Goal: Task Accomplishment & Management: Manage account settings

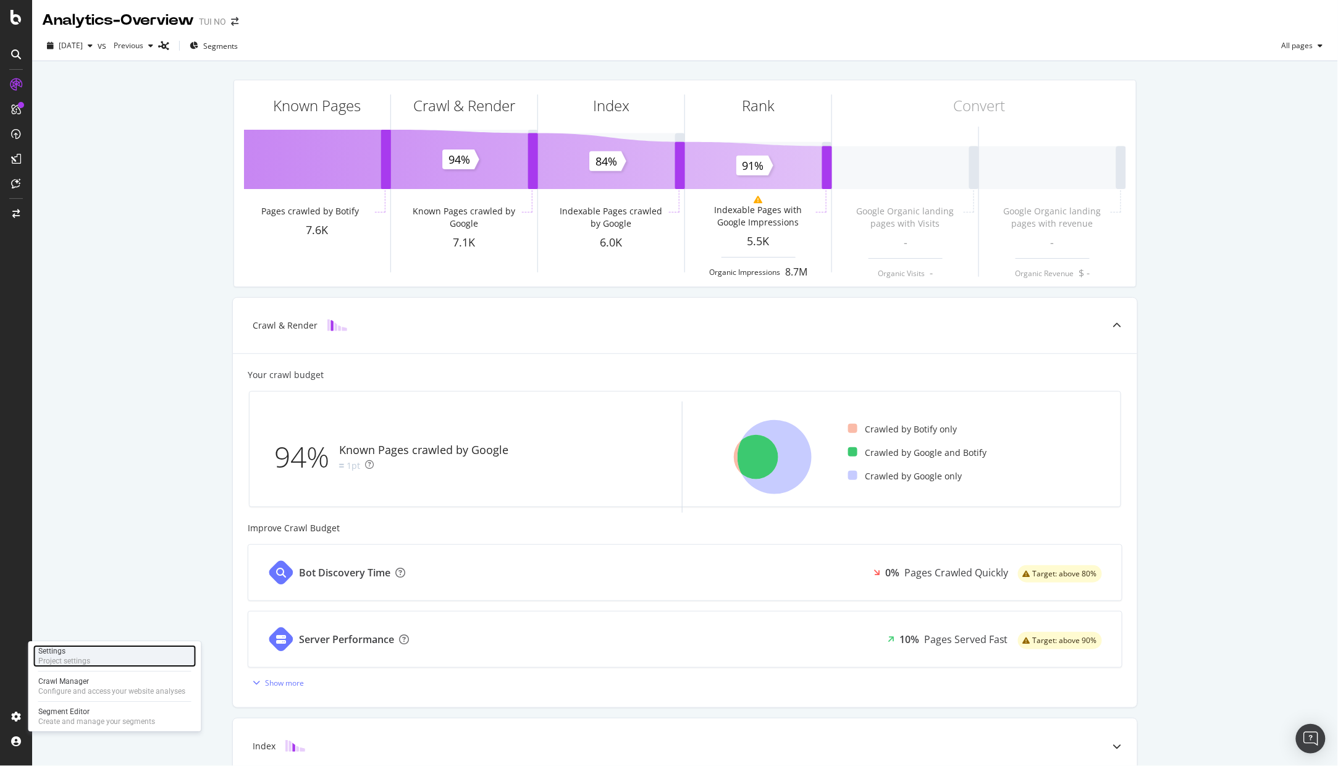
click at [77, 658] on div "Project settings" at bounding box center [64, 661] width 52 height 10
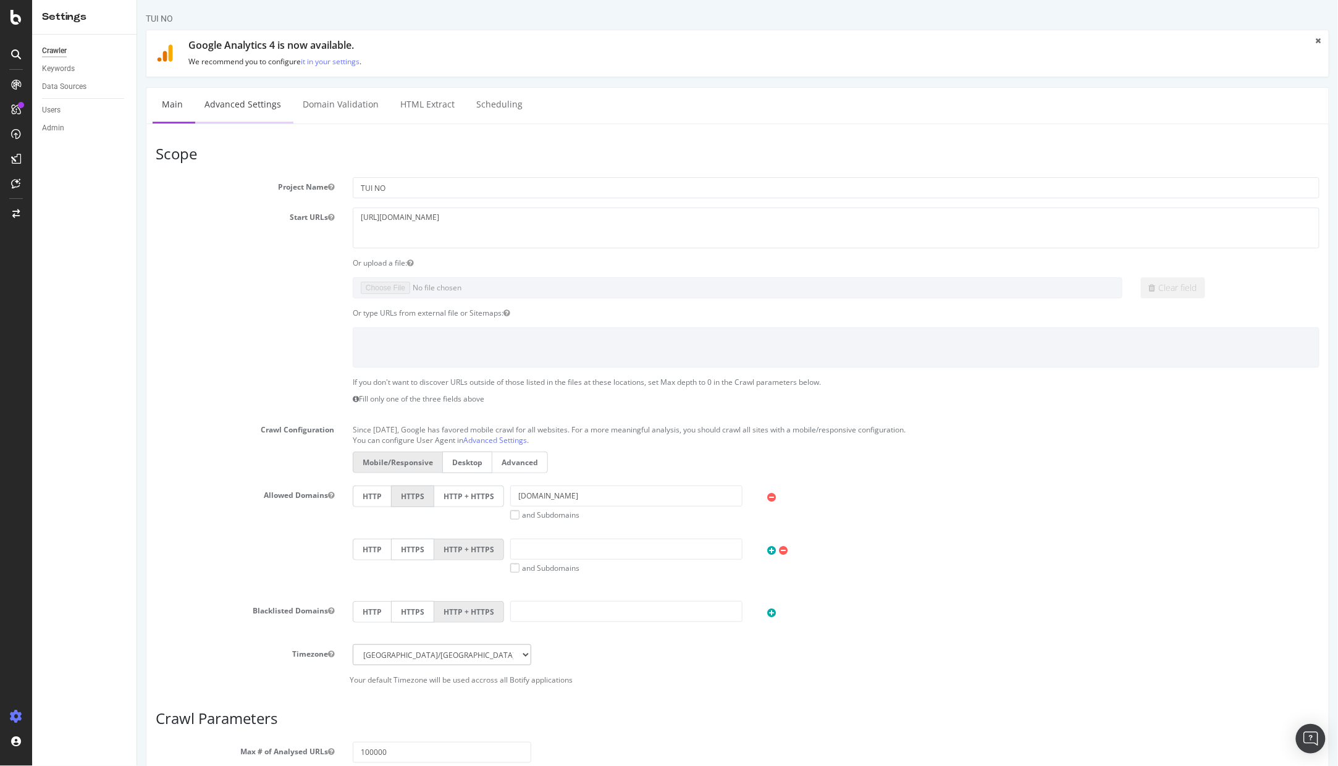
click at [243, 102] on link "Advanced Settings" at bounding box center [242, 105] width 95 height 34
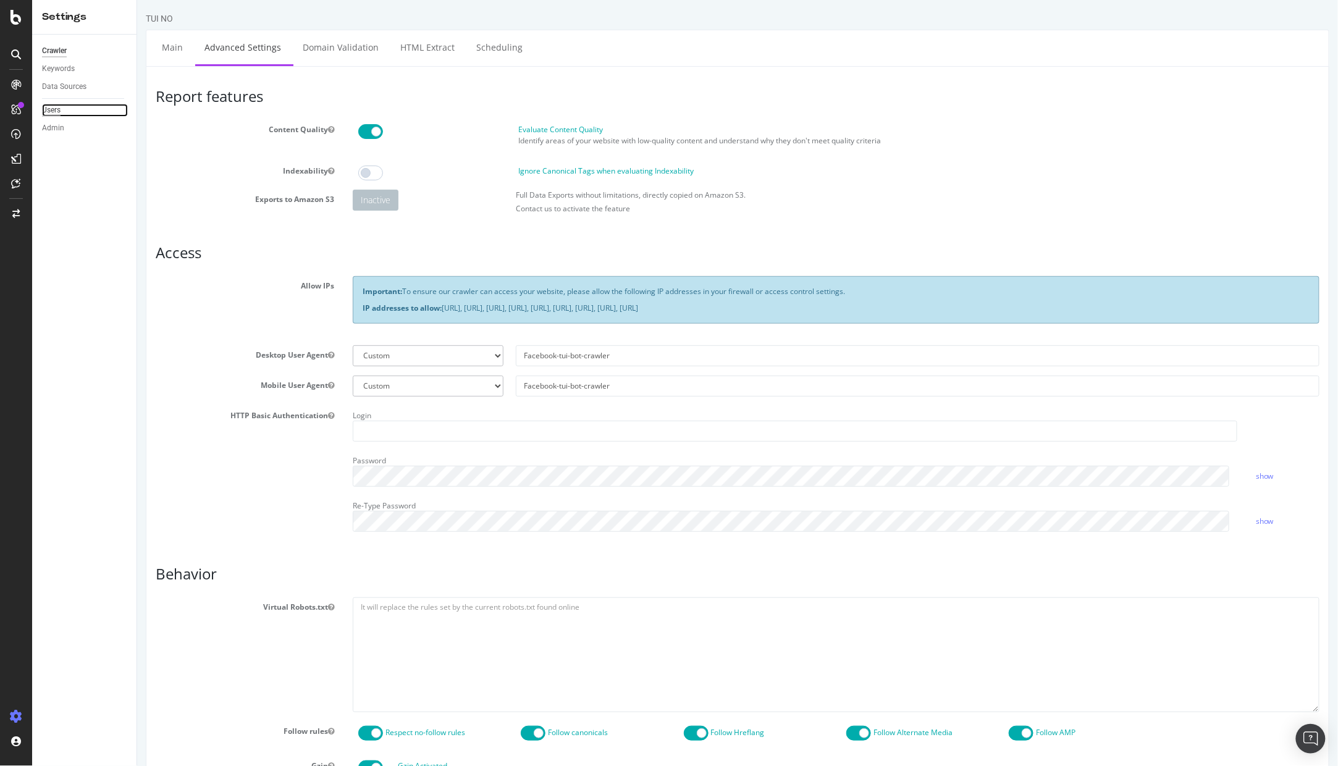
click at [52, 112] on div "Users" at bounding box center [51, 110] width 19 height 13
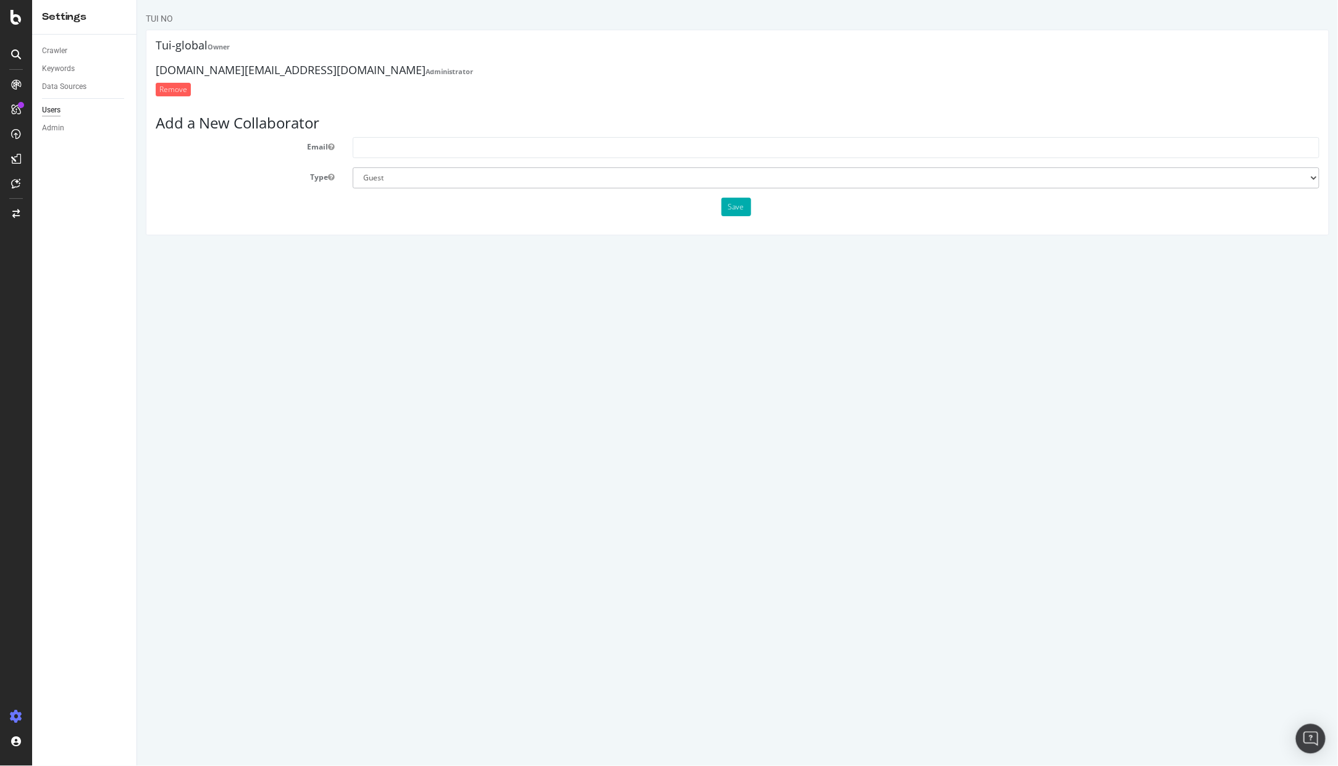
click at [664, 248] on html "TUI NO Tui-global Owner [DOMAIN_NAME][EMAIL_ADDRESS][DOMAIN_NAME] Administrator…" at bounding box center [736, 124] width 1201 height 248
click at [403, 152] on input "text" at bounding box center [835, 147] width 966 height 21
paste input "[PERSON_NAME][EMAIL_ADDRESS][PERSON_NAME][DOMAIN_NAME]"
type input "[PERSON_NAME][EMAIL_ADDRESS][PERSON_NAME][DOMAIN_NAME]"
click at [737, 207] on button "Save" at bounding box center [736, 207] width 30 height 19
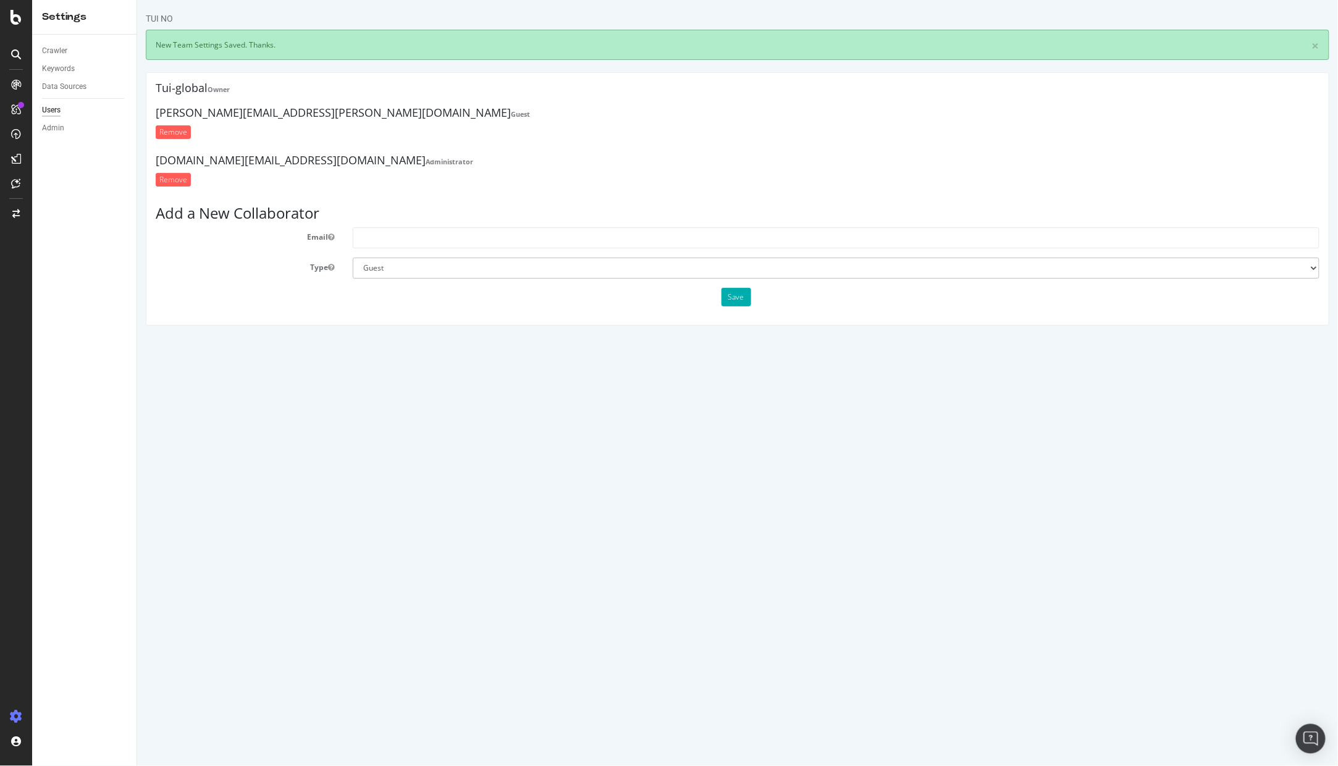
click at [710, 338] on html "TUI NO × New Team Settings Saved. Thanks. Tui-global Owner [PERSON_NAME][EMAIL_…" at bounding box center [736, 169] width 1201 height 338
drag, startPoint x: 698, startPoint y: 472, endPoint x: 705, endPoint y: 459, distance: 14.9
click at [701, 338] on html "TUI NO × New Team Settings Saved. Thanks. Tui-global Owner [PERSON_NAME][EMAIL_…" at bounding box center [736, 169] width 1201 height 338
click at [74, 112] on div "Overview" at bounding box center [63, 117] width 35 height 12
